Goal: Information Seeking & Learning: Learn about a topic

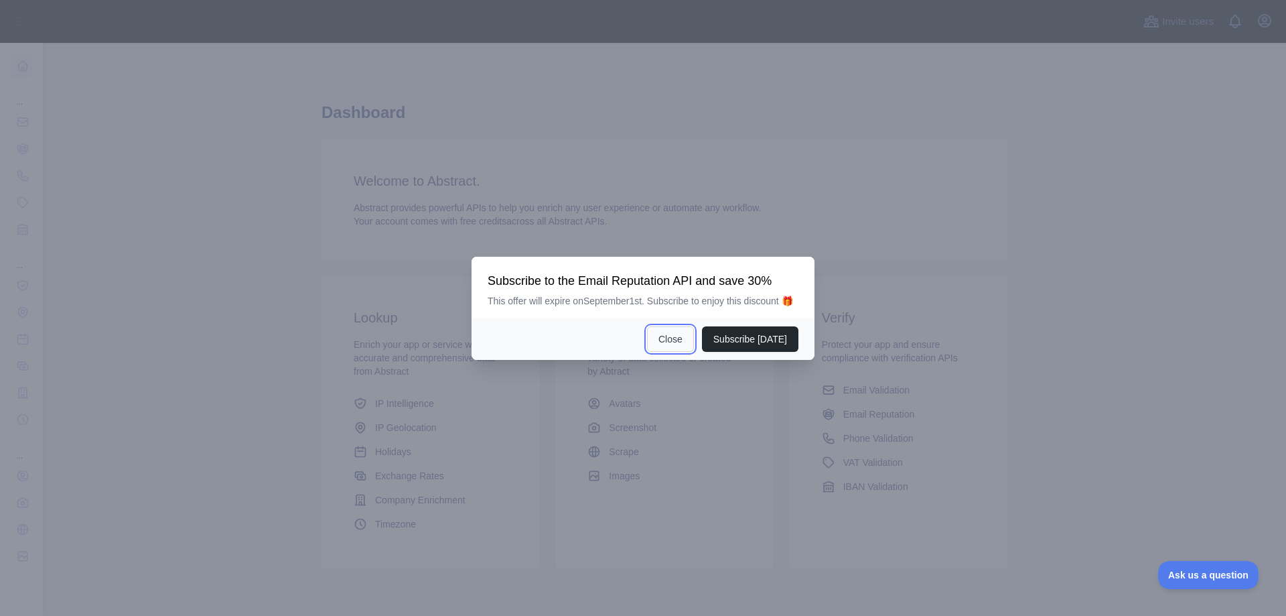
click at [667, 340] on button "Close" at bounding box center [670, 338] width 47 height 25
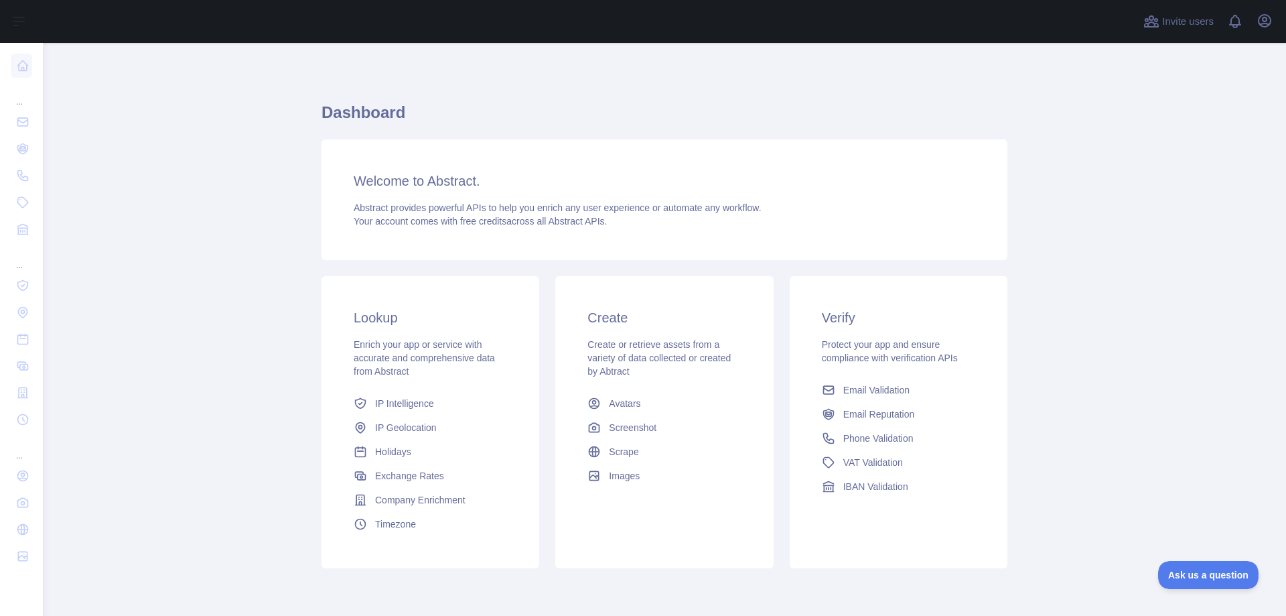
scroll to position [52, 0]
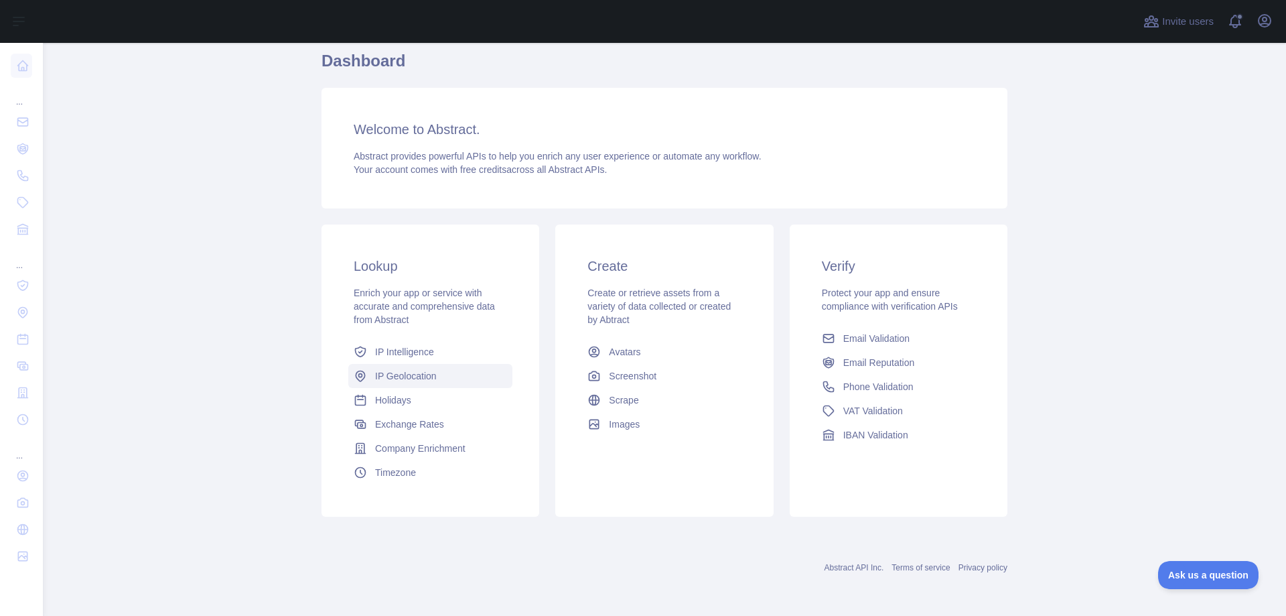
click at [394, 385] on link "IP Geolocation" at bounding box center [430, 376] width 164 height 24
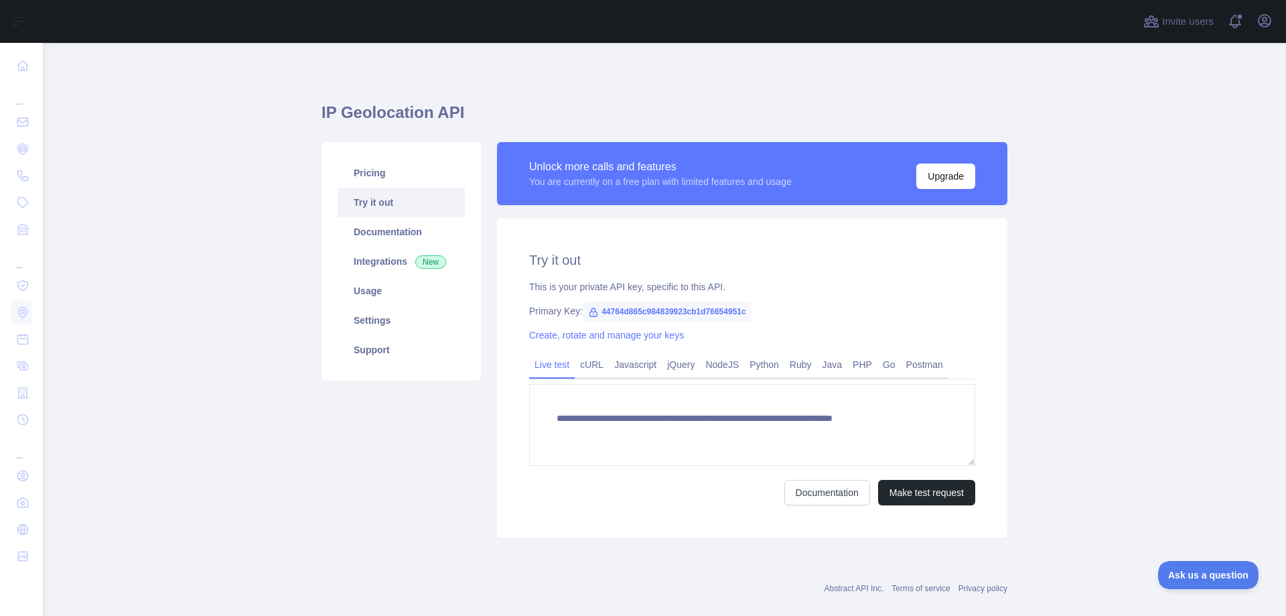
type textarea "**********"
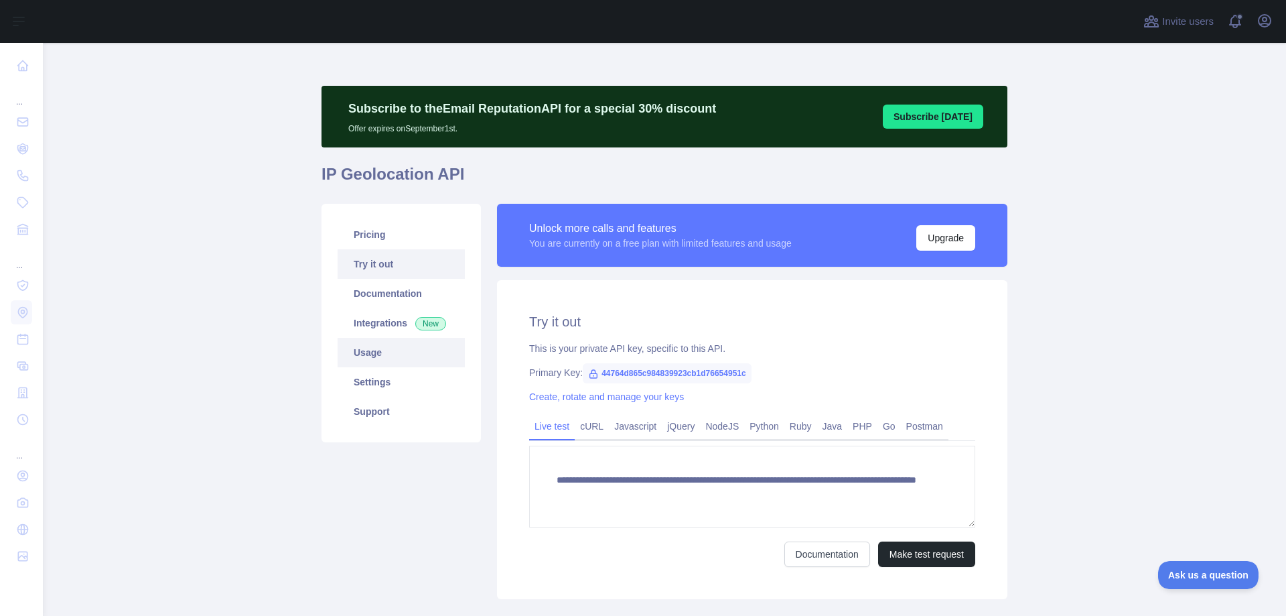
scroll to position [67, 0]
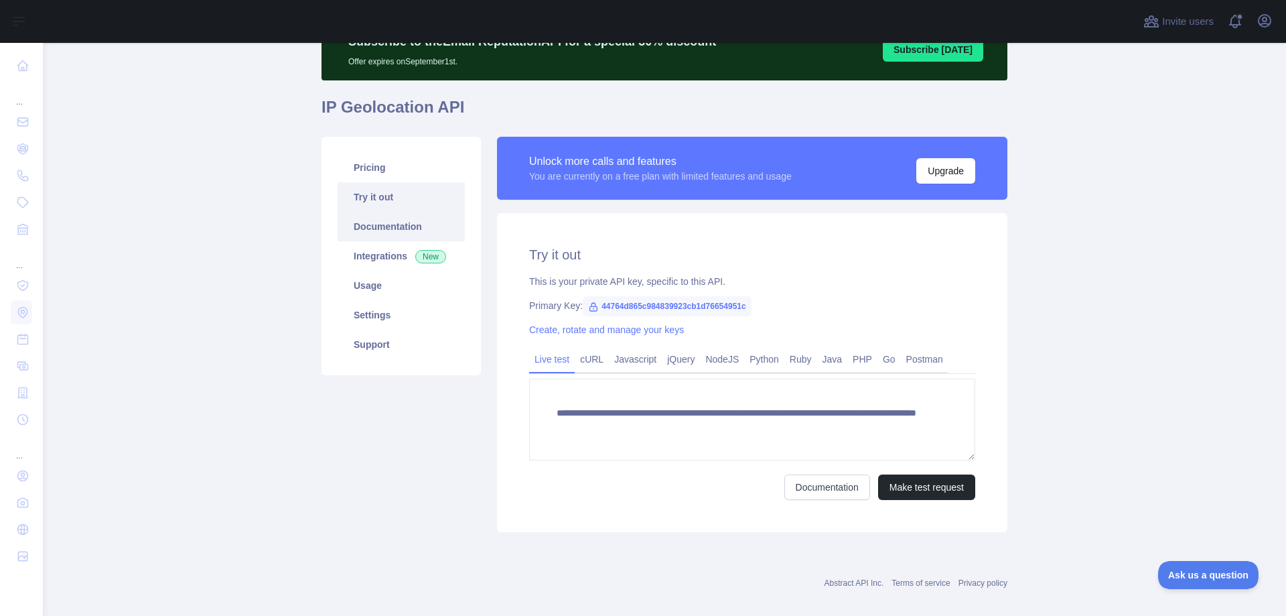
click at [385, 237] on link "Documentation" at bounding box center [401, 226] width 127 height 29
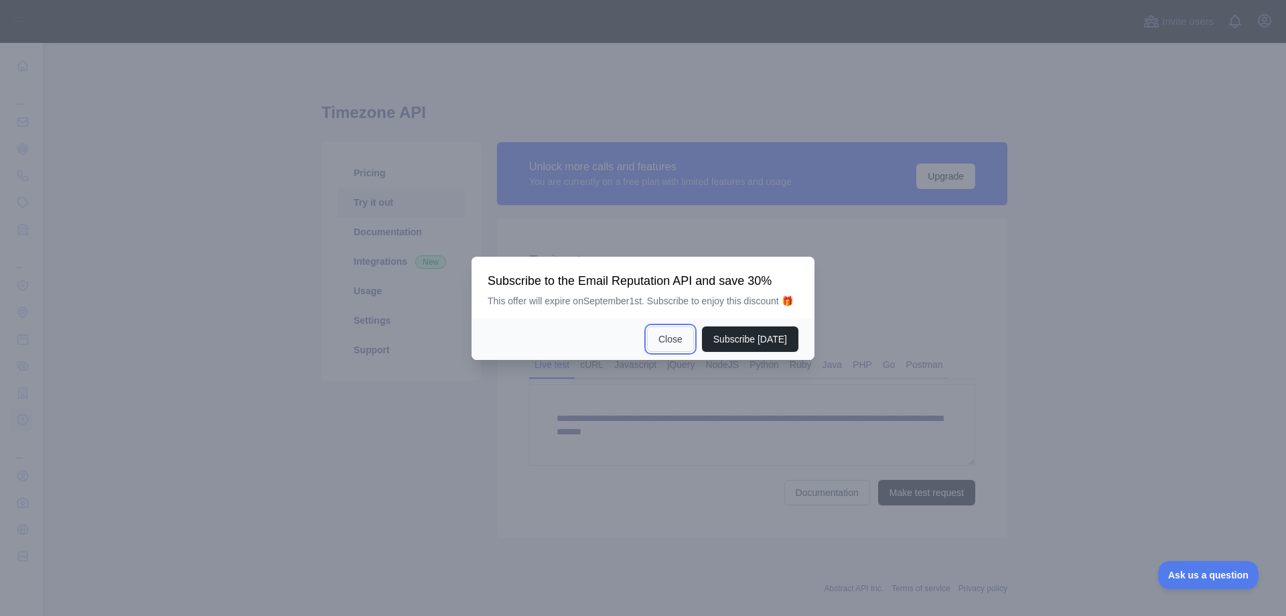
click at [675, 345] on button "Close" at bounding box center [670, 338] width 47 height 25
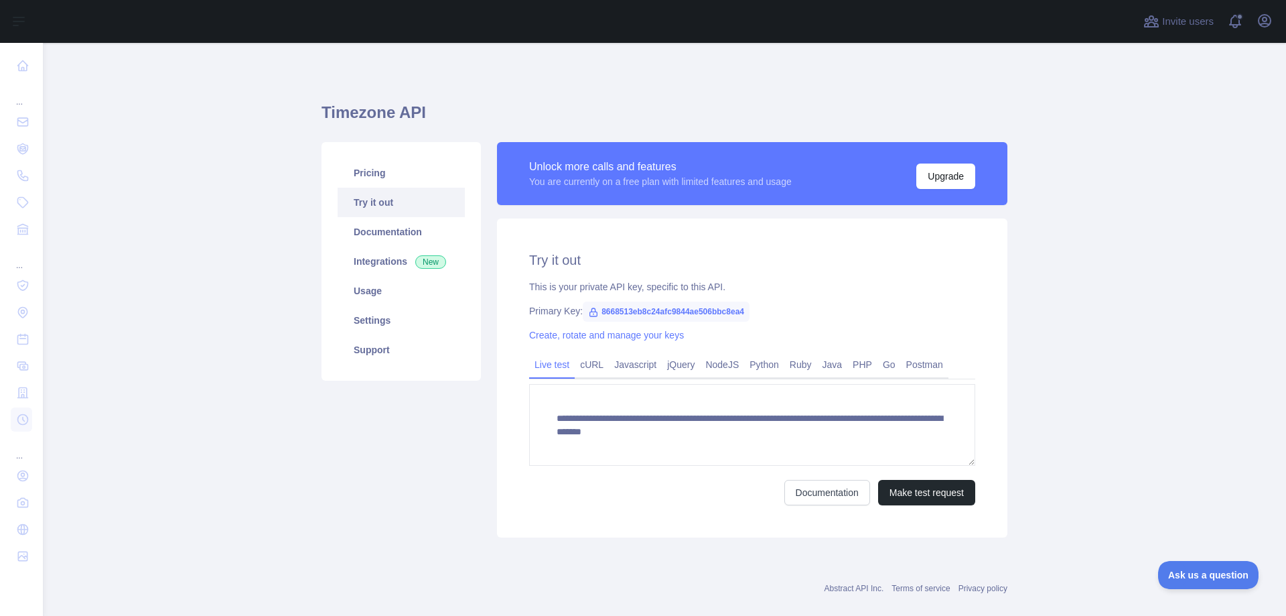
scroll to position [21, 0]
